Goal: Check status

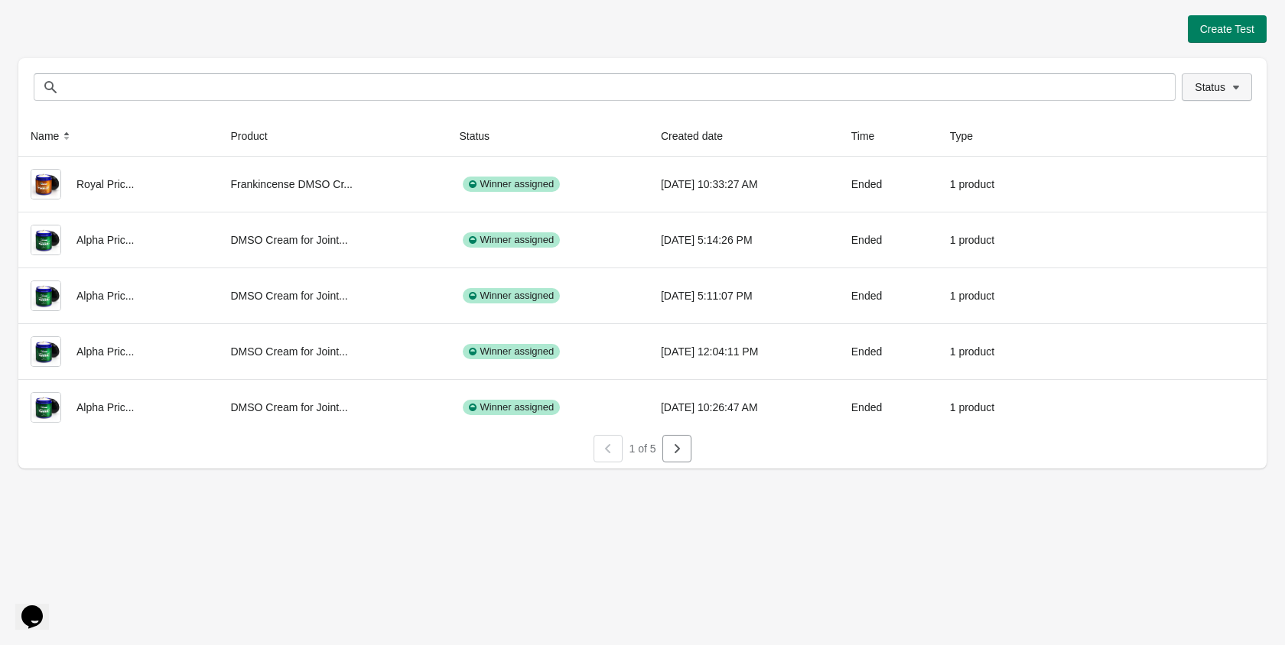
click at [1210, 86] on span "Status" at bounding box center [1210, 87] width 31 height 12
click at [1181, 127] on span at bounding box center [1175, 128] width 14 height 14
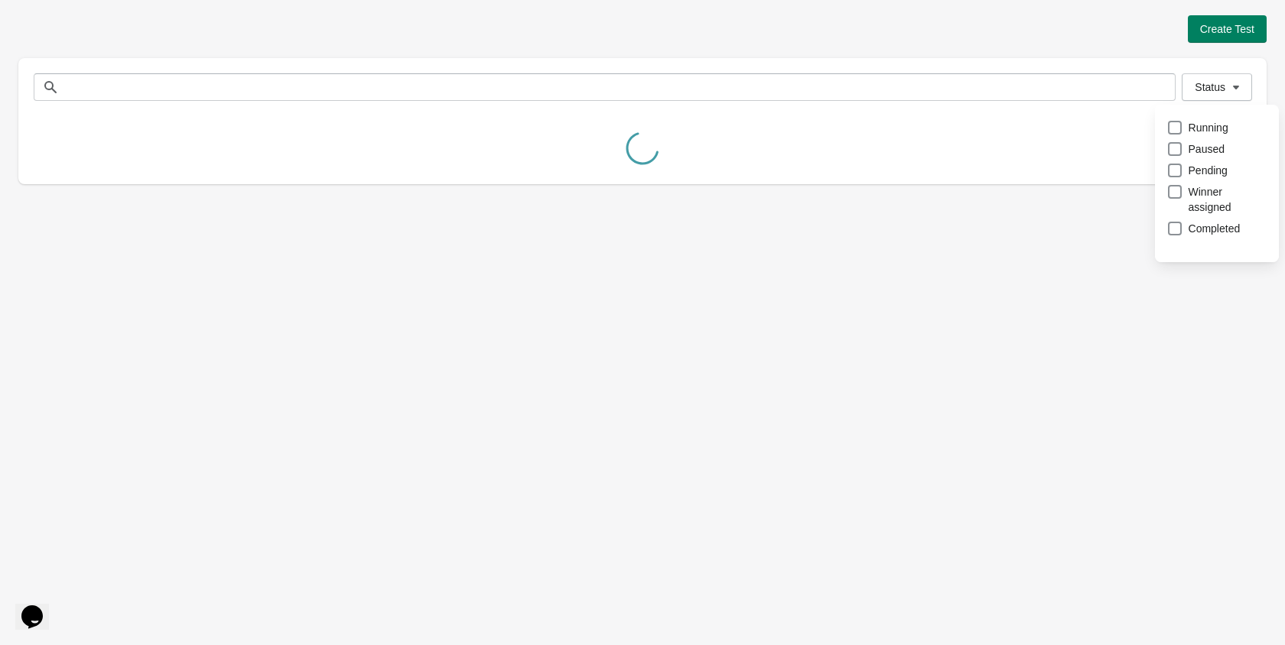
click at [1128, 45] on div "Create Test Status Status Name Product Status Created date Time Type Royal Pric…" at bounding box center [642, 99] width 1248 height 169
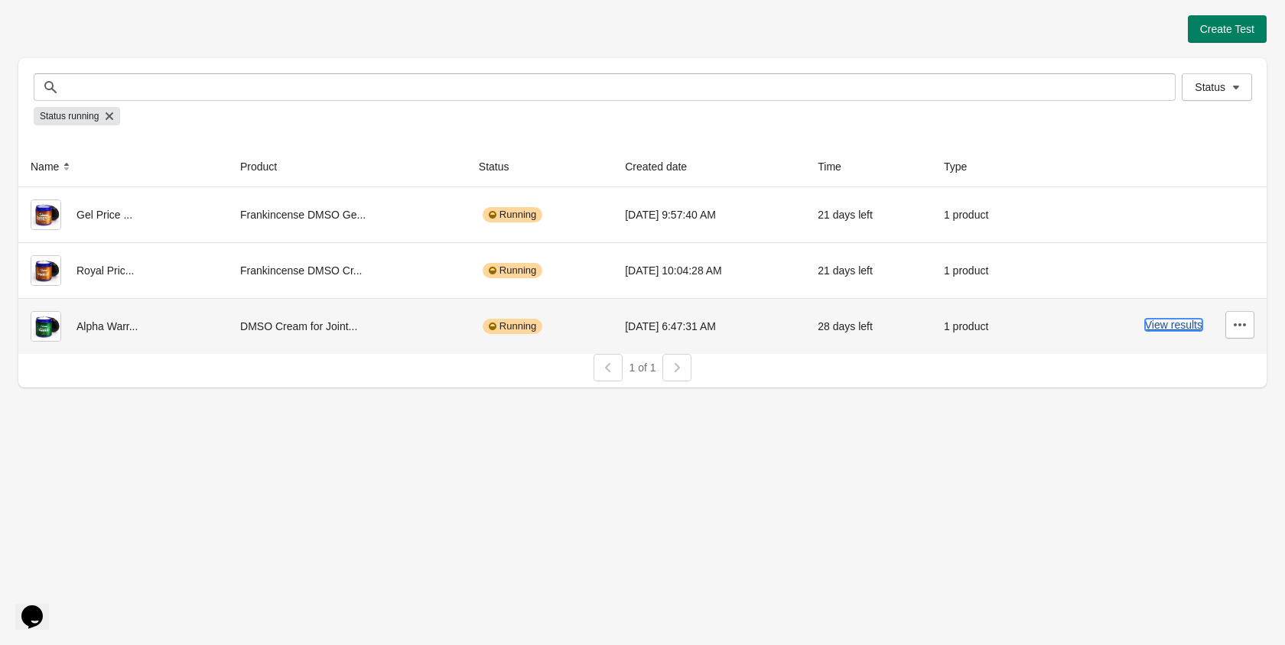
click at [1170, 329] on button "View results" at bounding box center [1173, 325] width 57 height 12
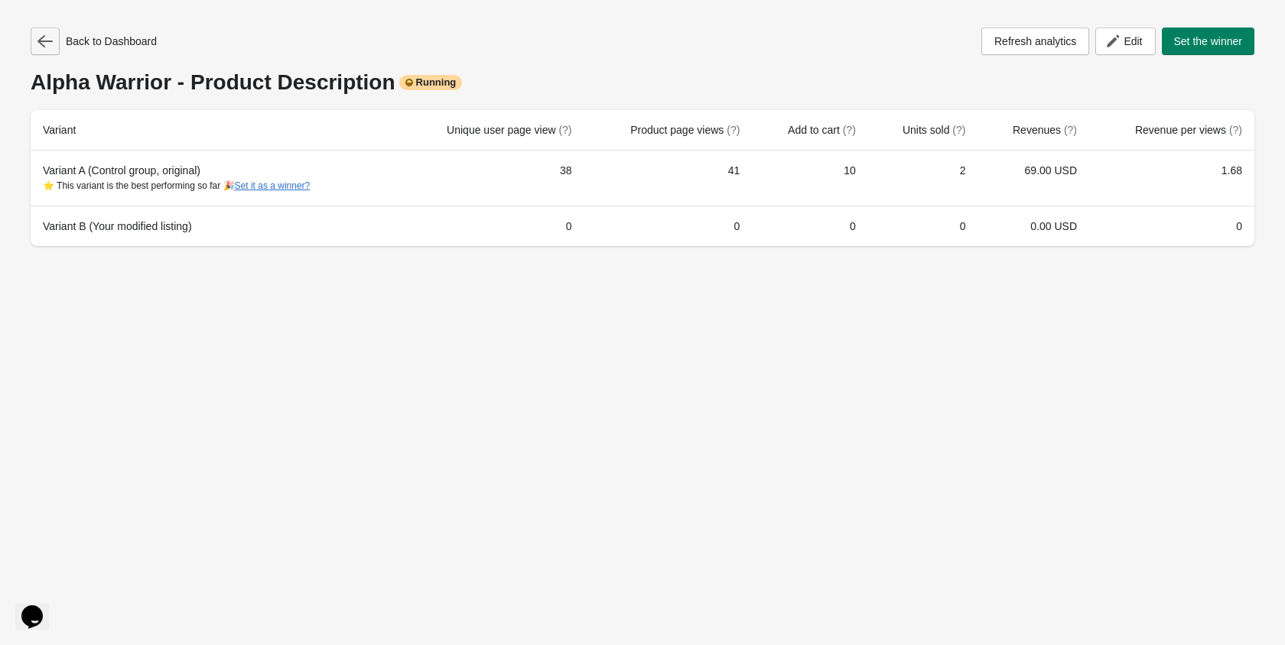
click at [38, 39] on icon "button" at bounding box center [44, 41] width 15 height 15
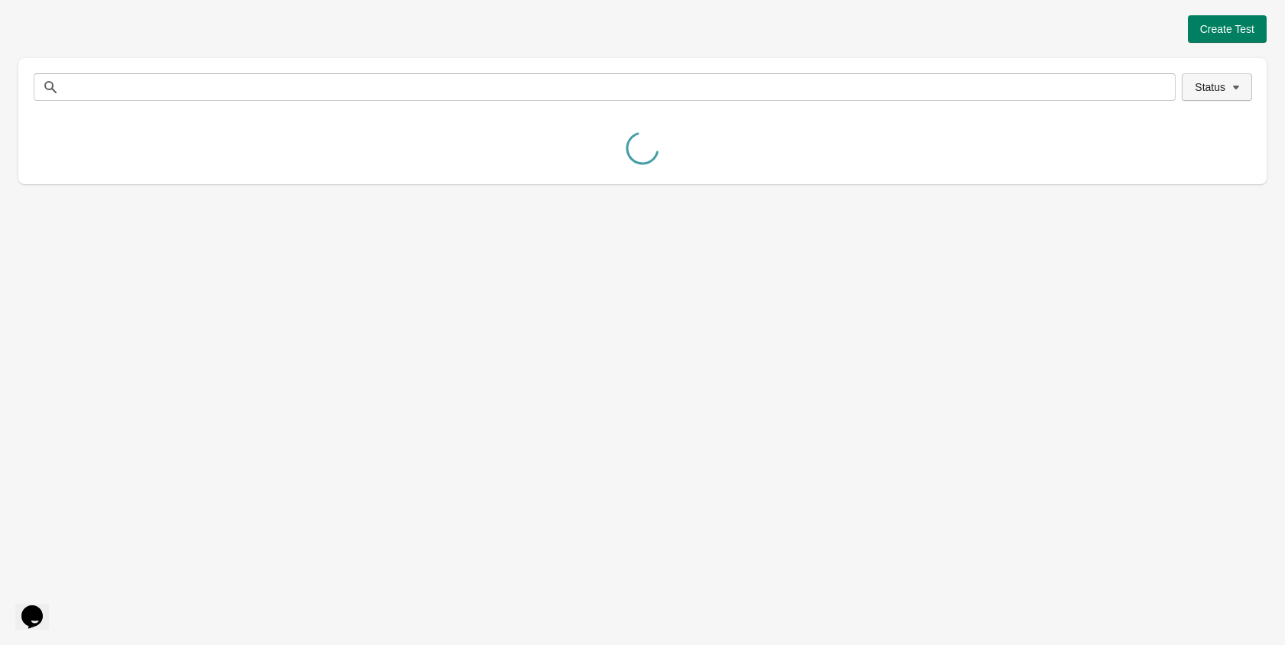
click at [1204, 84] on span "Status" at bounding box center [1210, 87] width 31 height 12
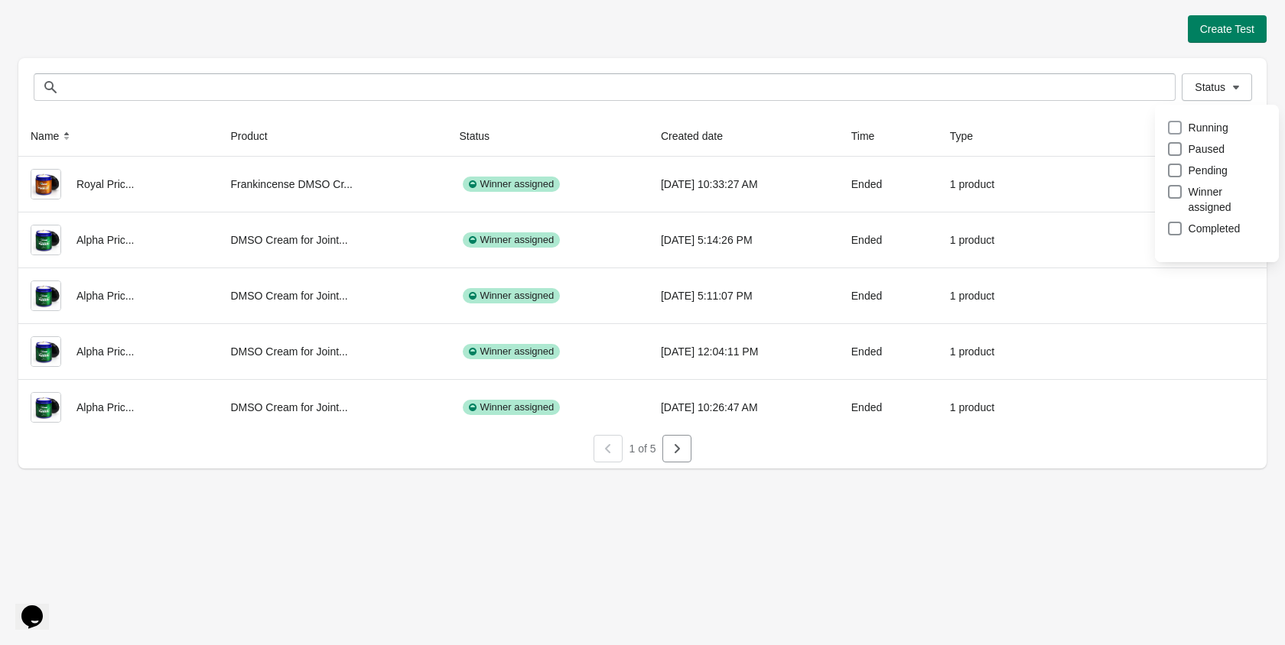
click at [1172, 128] on span at bounding box center [1175, 128] width 14 height 14
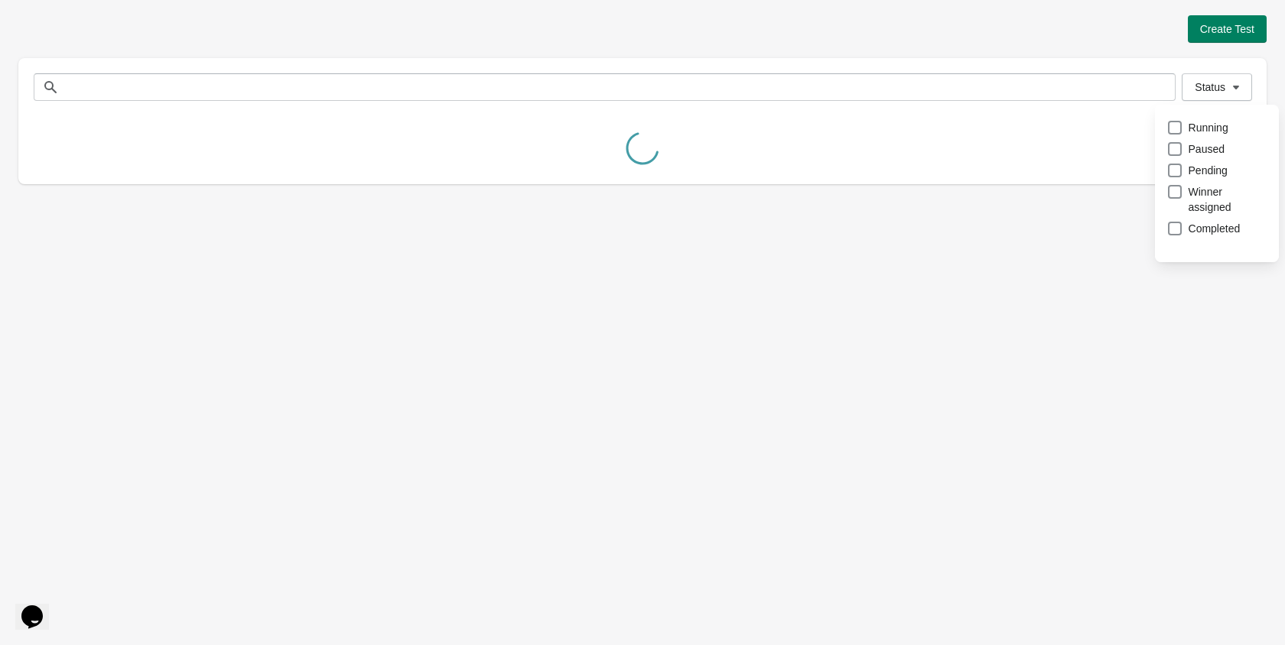
click at [1112, 119] on div at bounding box center [642, 150] width 1248 height 68
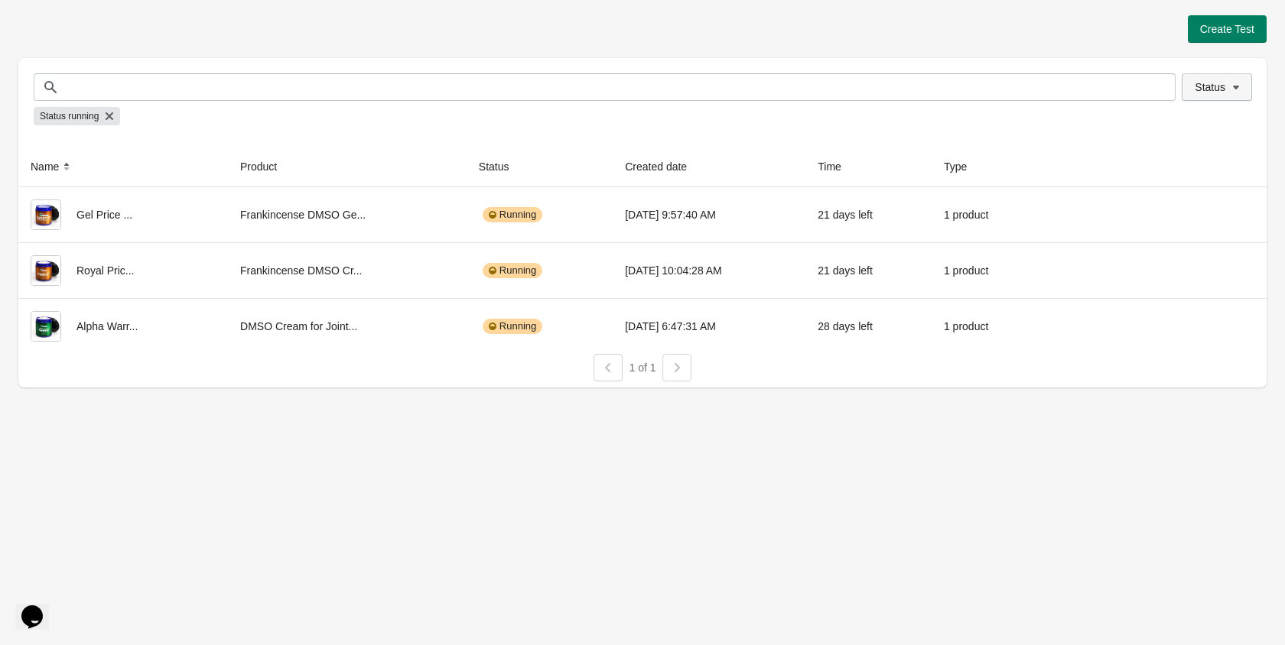
click at [1191, 96] on button "Status" at bounding box center [1217, 87] width 70 height 28
click at [1066, 125] on div "Status running" at bounding box center [642, 116] width 1217 height 31
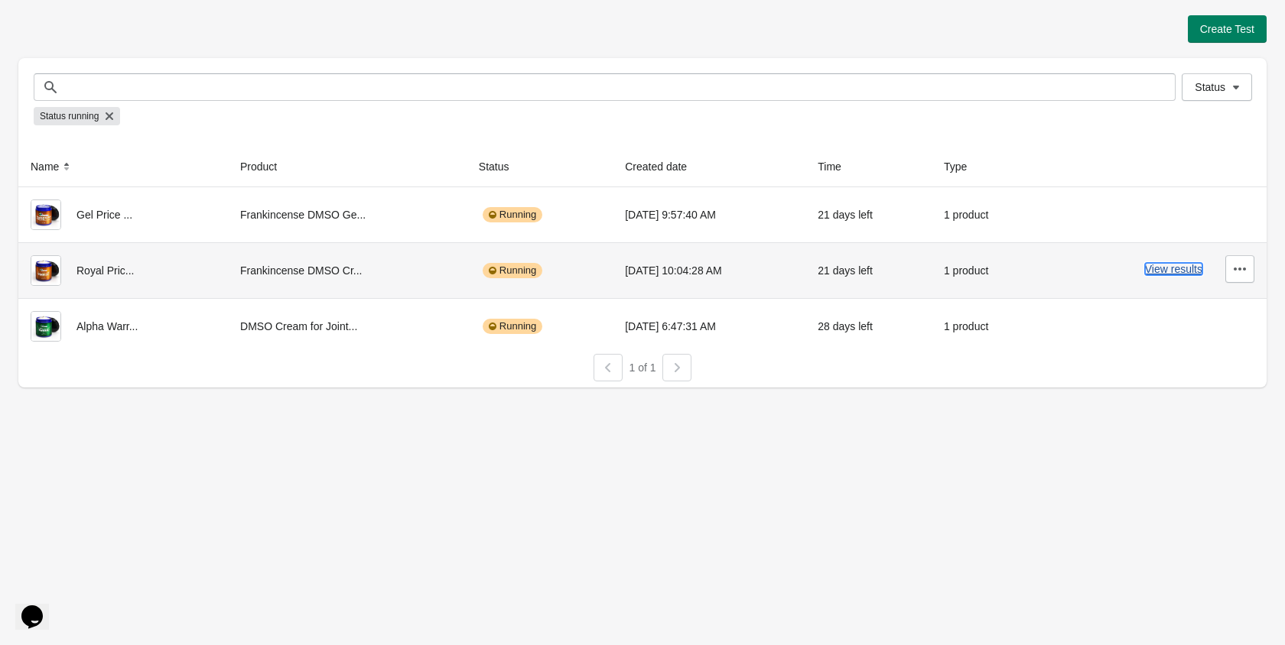
click at [1169, 272] on button "View results" at bounding box center [1173, 269] width 57 height 12
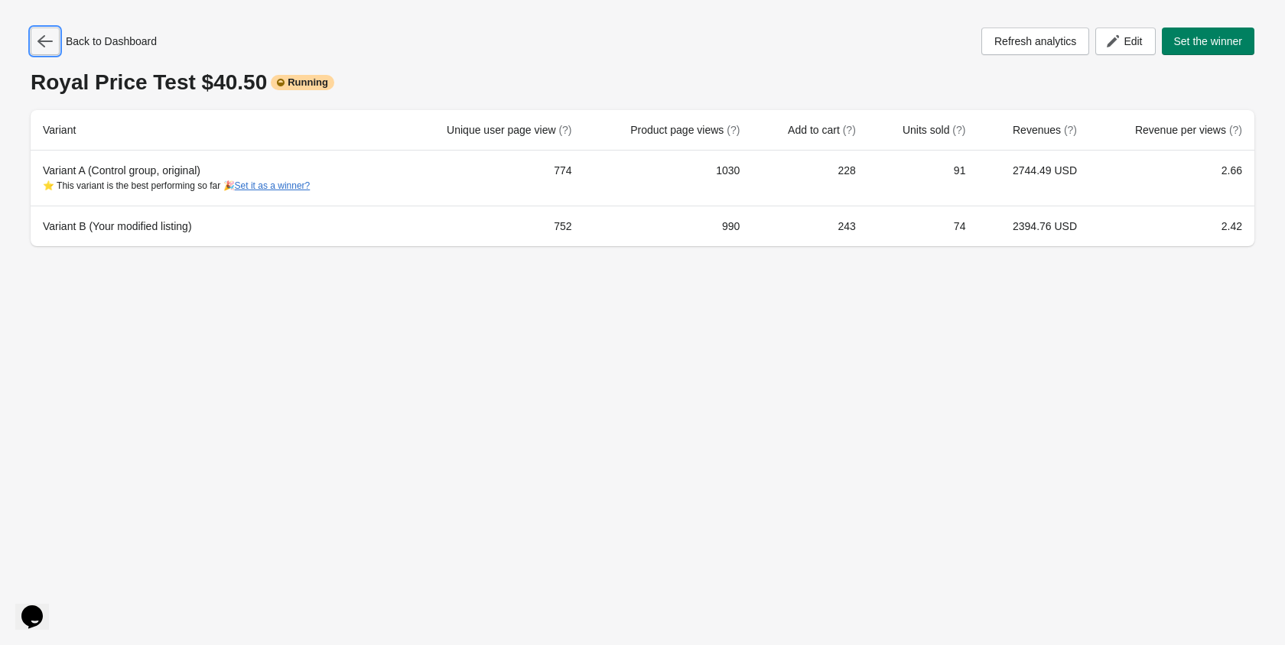
click at [47, 35] on icon "button" at bounding box center [44, 41] width 15 height 15
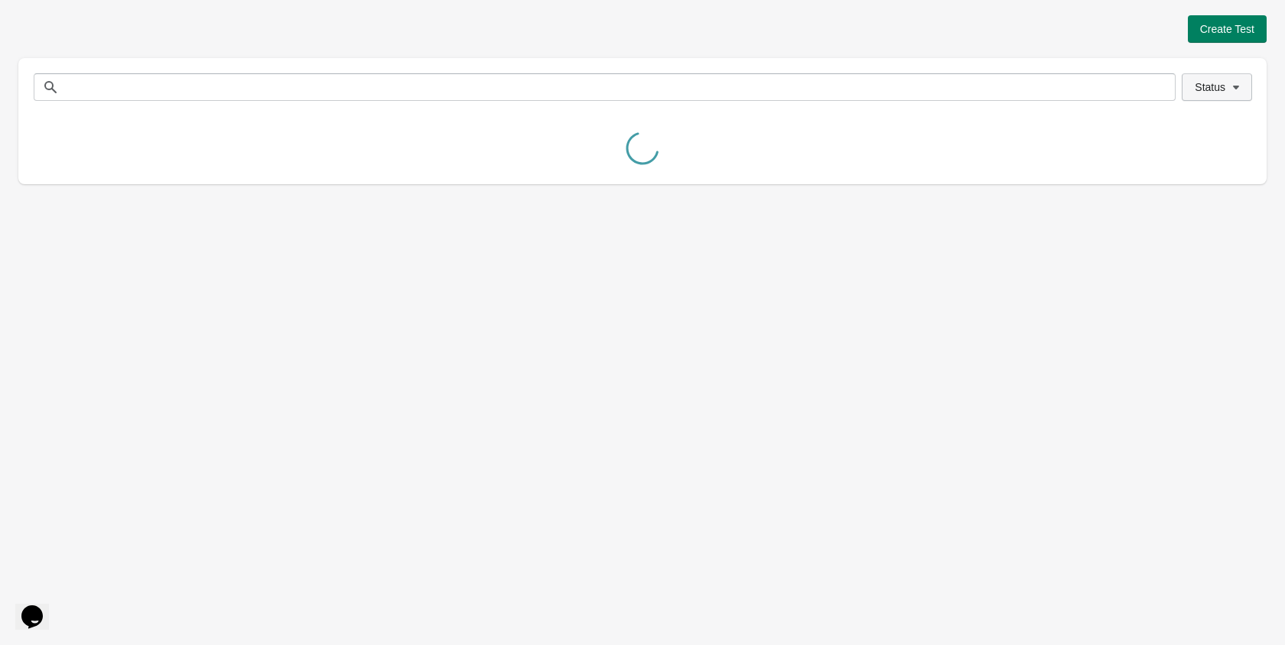
click at [1211, 91] on span "Status" at bounding box center [1210, 87] width 31 height 12
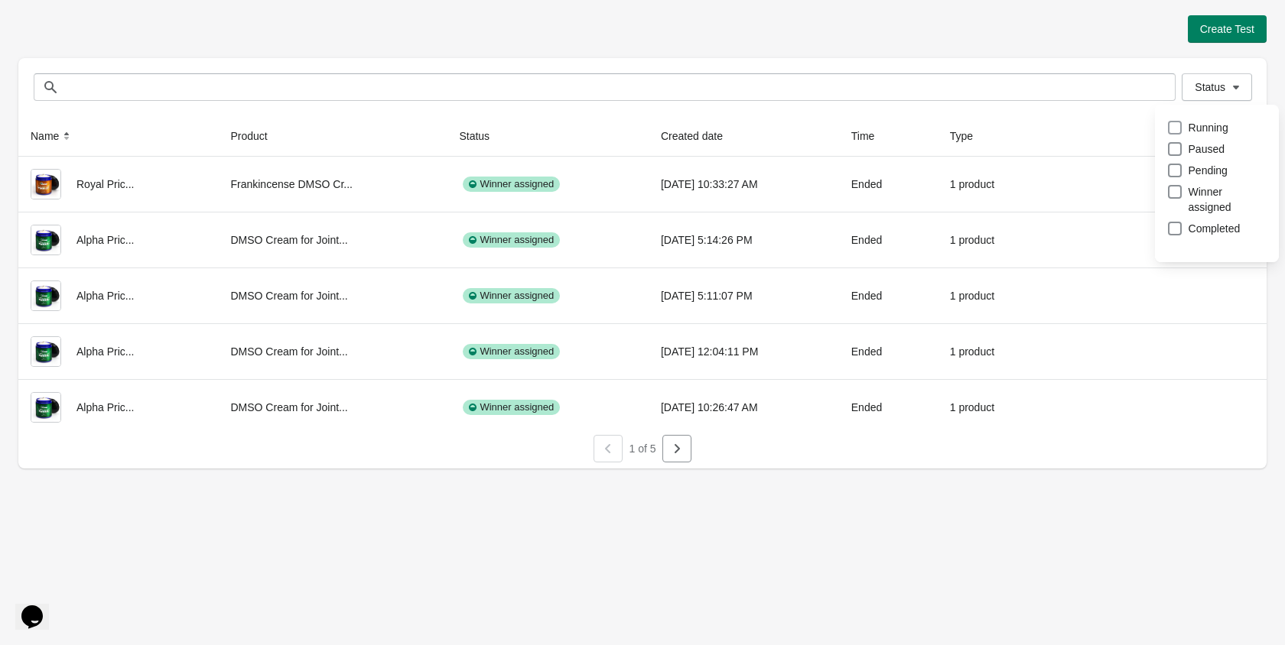
click at [1191, 120] on span "Running" at bounding box center [1208, 127] width 40 height 15
click at [1069, 62] on div "Status Status" at bounding box center [642, 87] width 1248 height 58
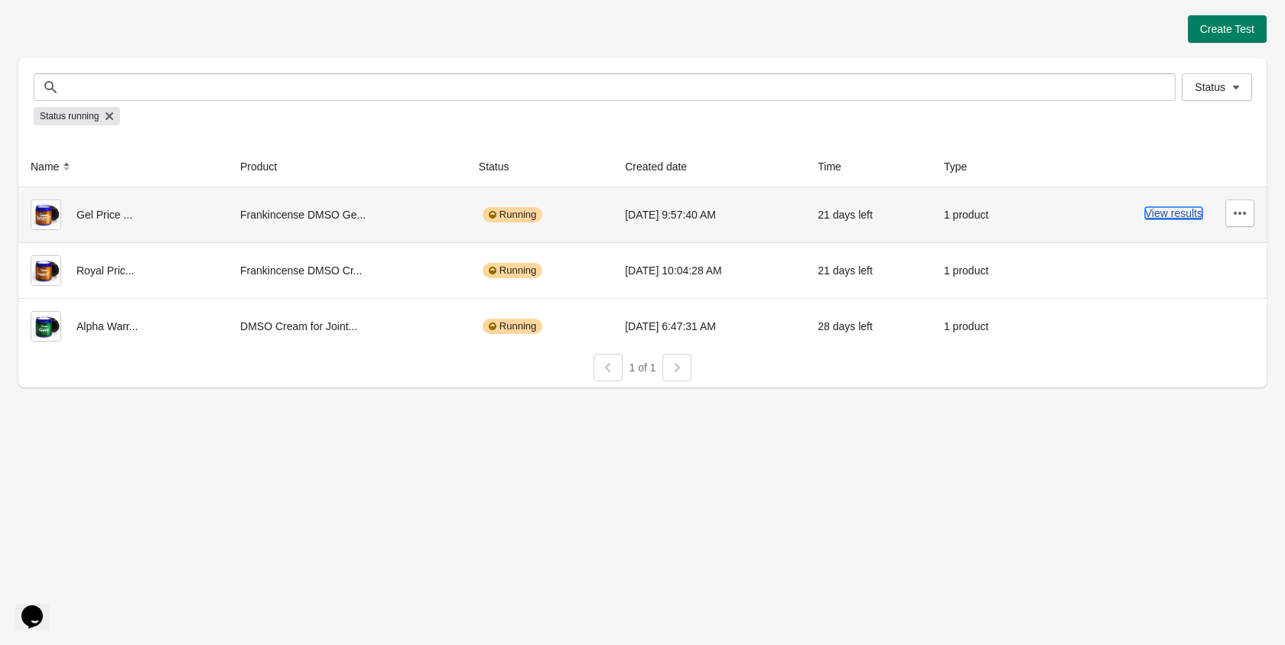
click at [1185, 213] on button "View results" at bounding box center [1173, 213] width 57 height 12
